Goal: Information Seeking & Learning: Learn about a topic

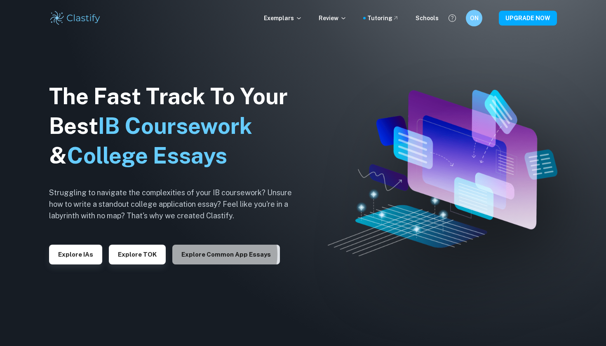
click at [214, 254] on button "Explore Common App essays" at bounding box center [226, 255] width 108 height 20
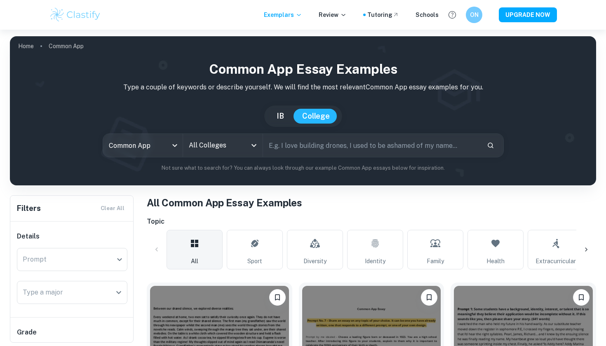
click at [280, 141] on input "text" at bounding box center [371, 145] width 217 height 23
type input "[US_STATE]"
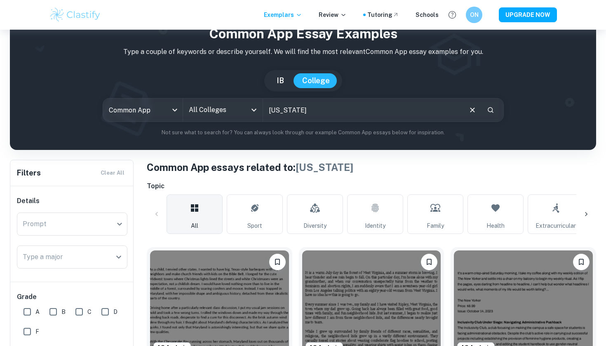
scroll to position [221, 0]
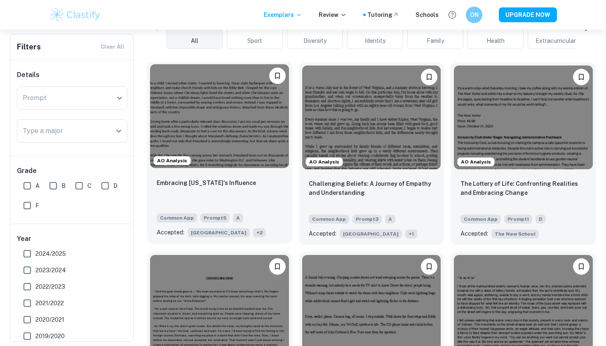
click at [223, 178] on div "Embracing [US_STATE]'s Influence" at bounding box center [220, 192] width 126 height 28
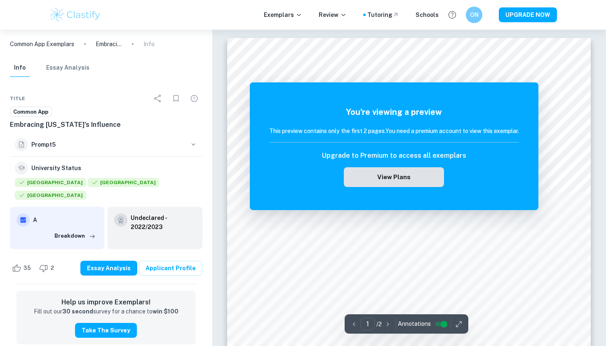
click at [387, 168] on button "View Plans" at bounding box center [394, 177] width 100 height 20
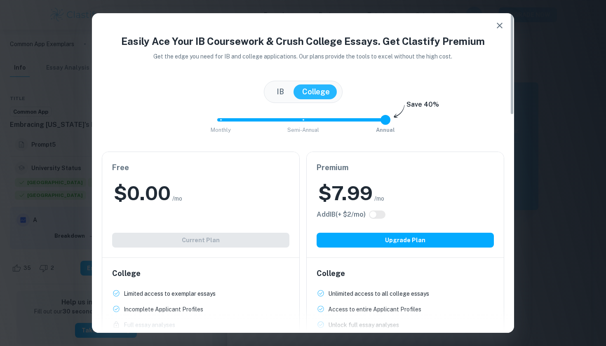
click at [501, 25] on icon "button" at bounding box center [500, 26] width 6 height 6
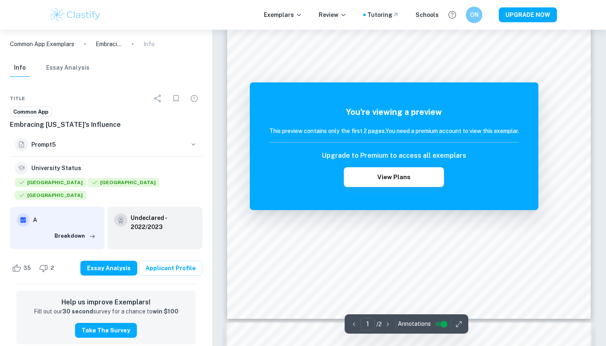
scroll to position [236, 0]
click at [479, 15] on h6 "ON" at bounding box center [474, 14] width 10 height 9
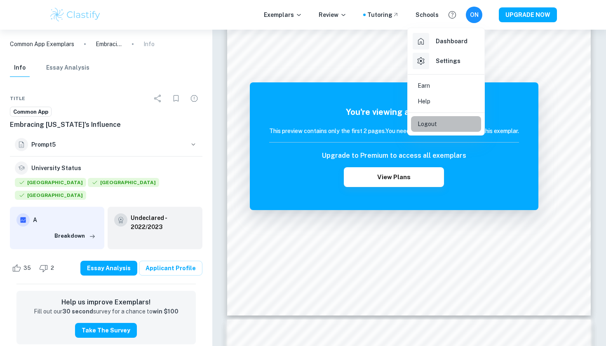
click at [447, 124] on li "Logout" at bounding box center [446, 124] width 70 height 16
